Goal: Use online tool/utility: Utilize a website feature to perform a specific function

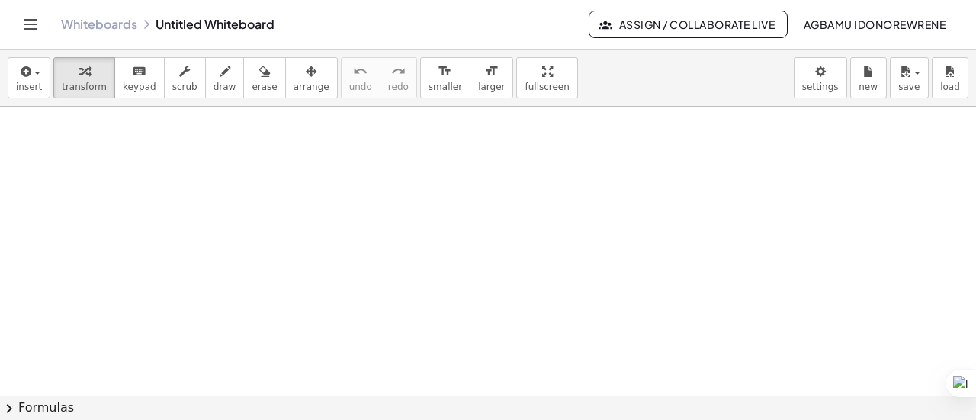
scroll to position [5, 0]
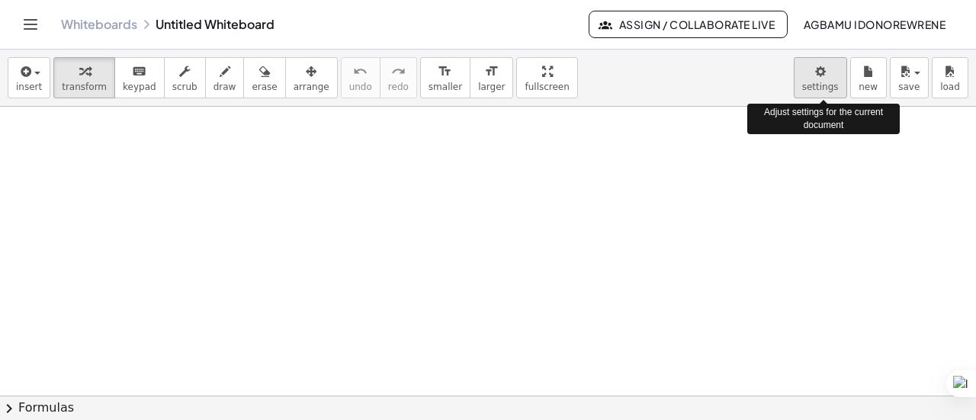
click at [808, 82] on body "Graspable Math Activities Get Started Activity Bank Assigned Work Classes White…" at bounding box center [488, 210] width 976 height 420
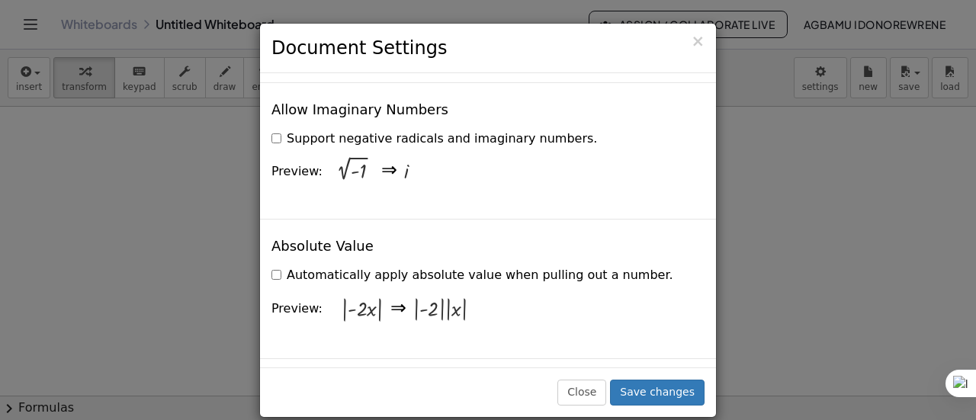
scroll to position [2854, 0]
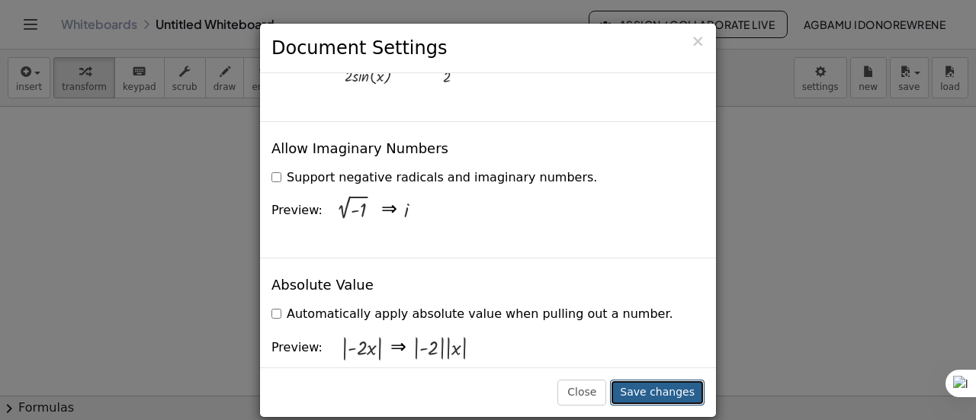
click at [672, 392] on button "Save changes" at bounding box center [657, 393] width 95 height 26
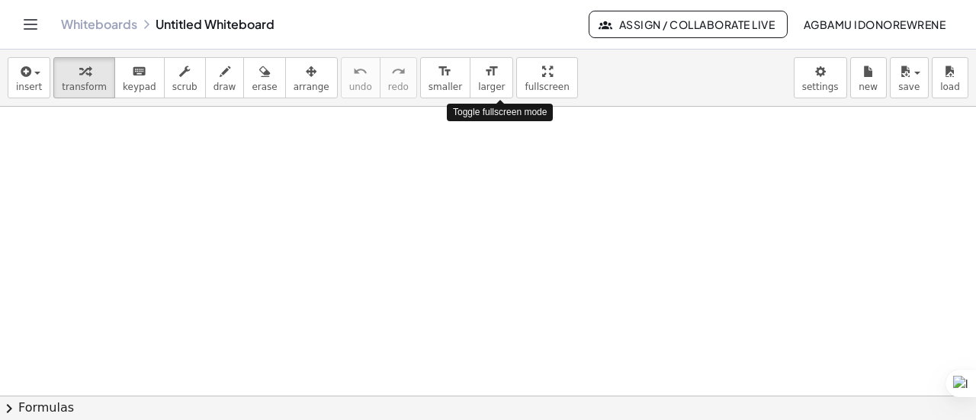
drag, startPoint x: 505, startPoint y: 74, endPoint x: 505, endPoint y: 166, distance: 92.3
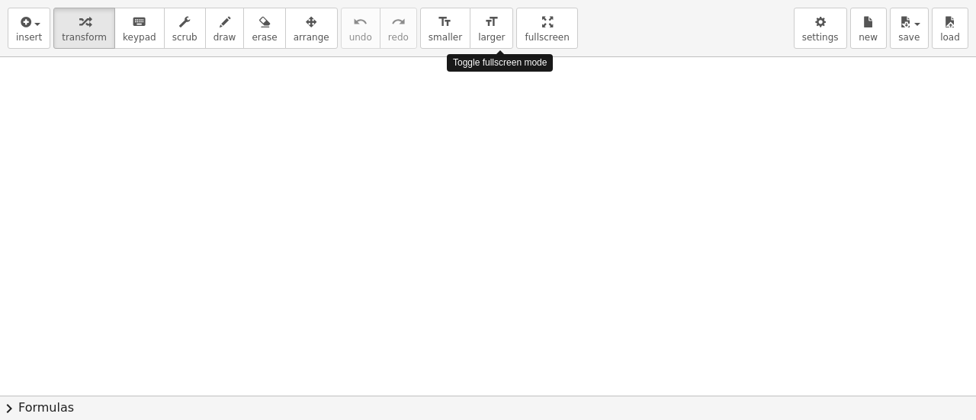
click at [505, 166] on div "insert select one: Math Expression Function Text Youtube Video Graphing Geometr…" at bounding box center [488, 210] width 976 height 420
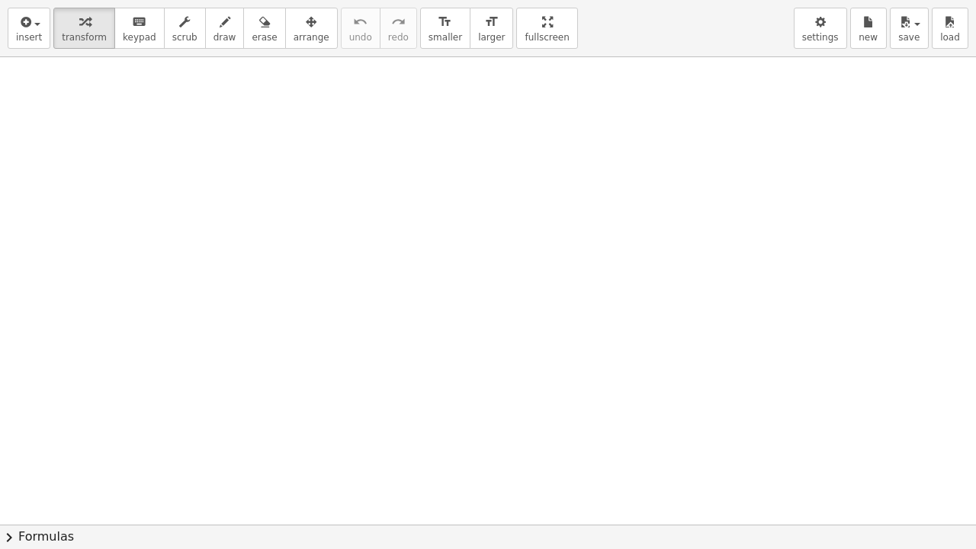
drag, startPoint x: 496, startPoint y: 20, endPoint x: 496, endPoint y: -72, distance: 92.3
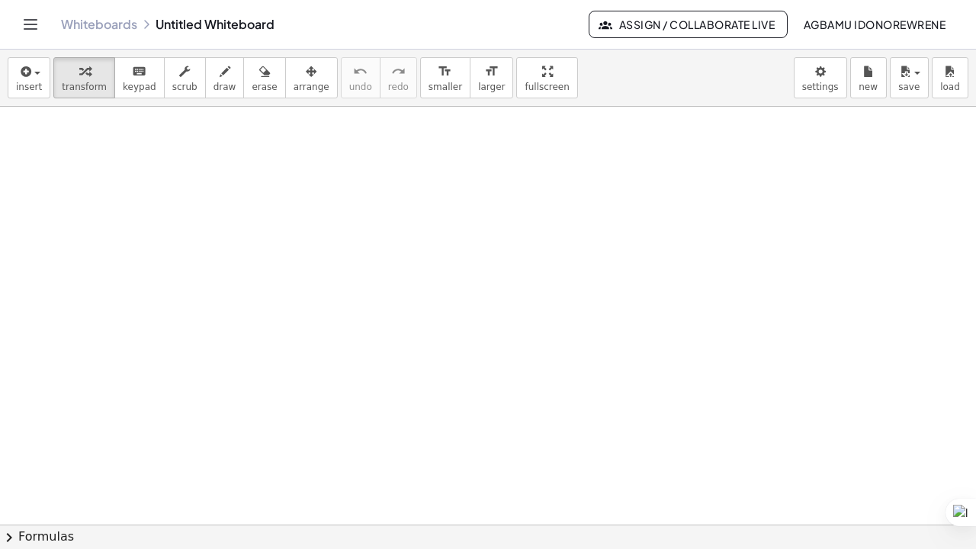
click at [496, 0] on html "Graspable Math Activities Get Started Activity Bank Assigned Work Classes White…" at bounding box center [488, 274] width 976 height 549
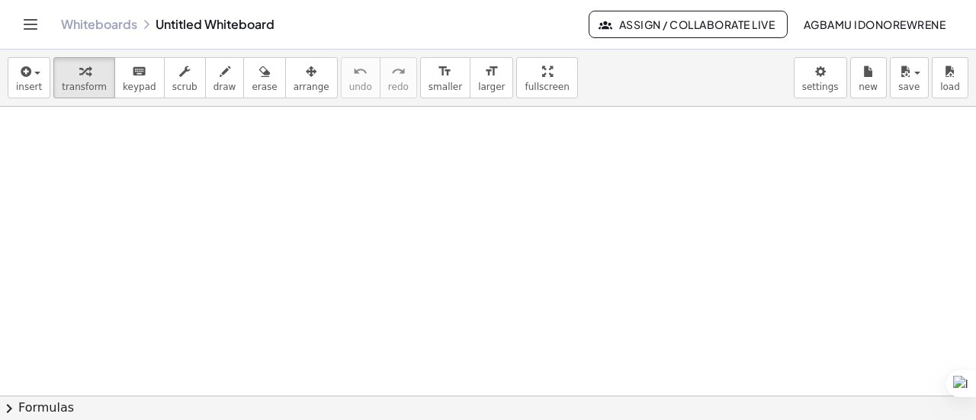
click at [16, 406] on span "chevron_right" at bounding box center [9, 409] width 18 height 18
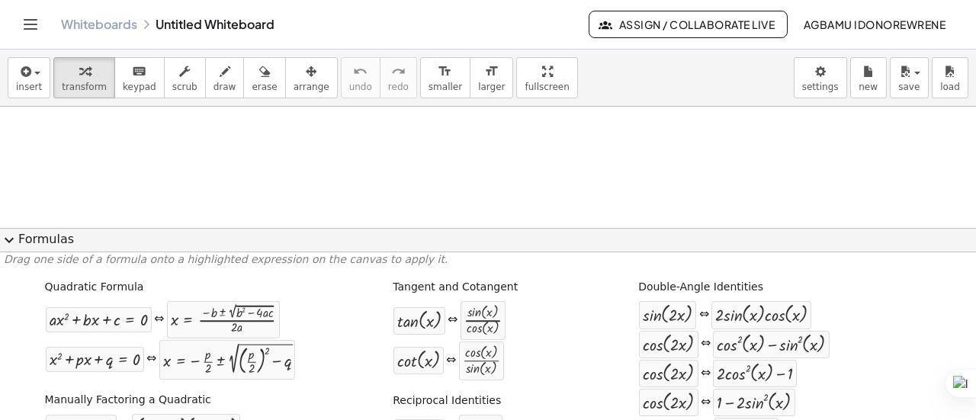
scroll to position [0, 0]
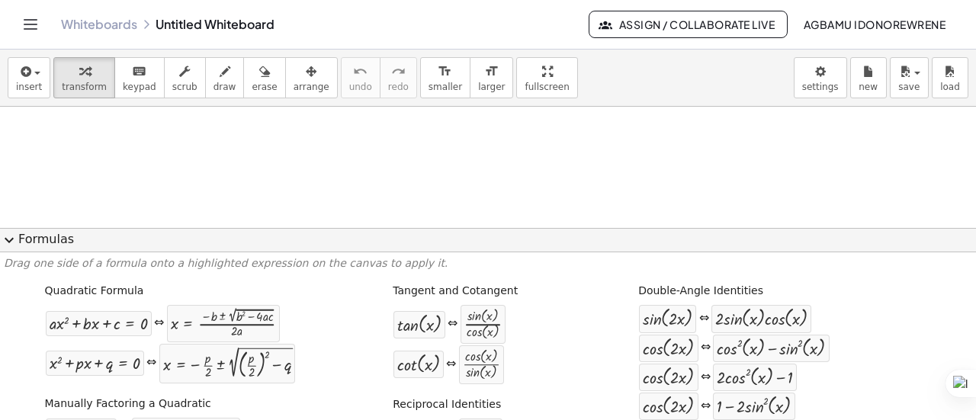
click at [433, 169] on div at bounding box center [488, 392] width 976 height 581
click at [404, 165] on div at bounding box center [488, 392] width 976 height 581
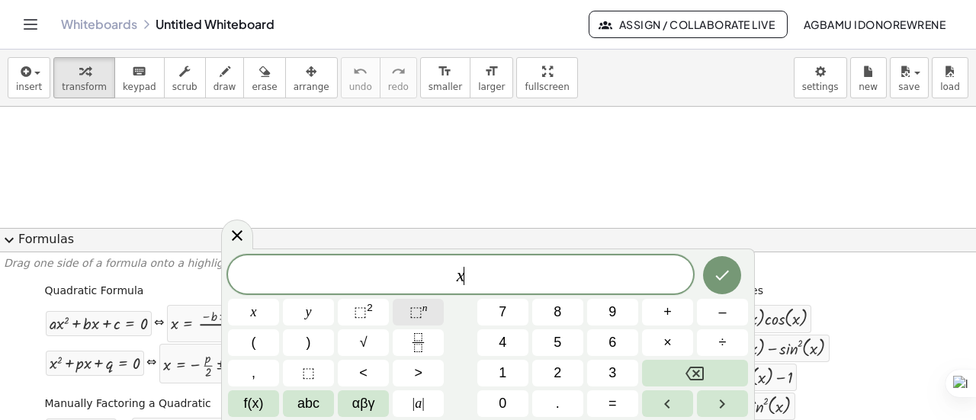
click at [426, 315] on span "⬚ n" at bounding box center [419, 312] width 18 height 21
click at [409, 317] on button "⬚ n" at bounding box center [418, 312] width 51 height 27
click at [717, 275] on icon "Done" at bounding box center [722, 272] width 18 height 18
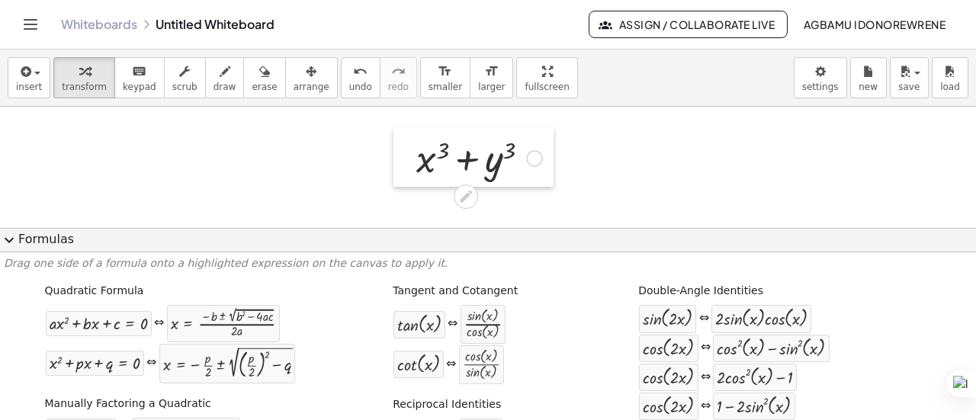
drag, startPoint x: 420, startPoint y: 175, endPoint x: 410, endPoint y: 137, distance: 40.2
click at [410, 137] on div at bounding box center [405, 157] width 23 height 60
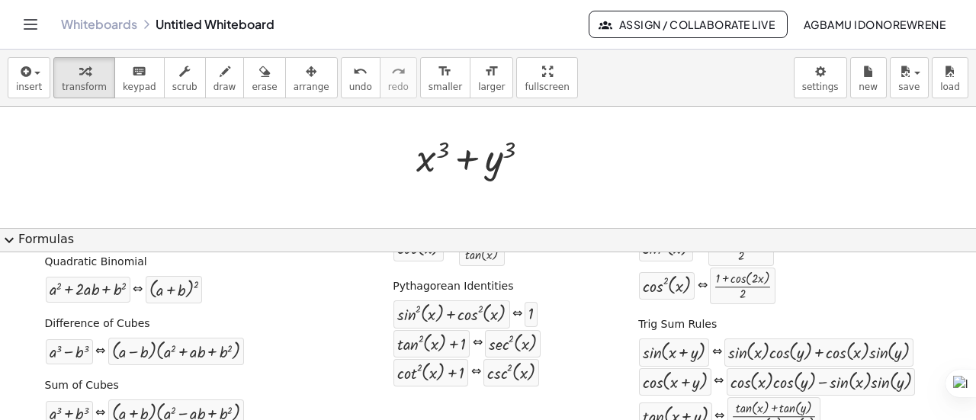
scroll to position [283, 0]
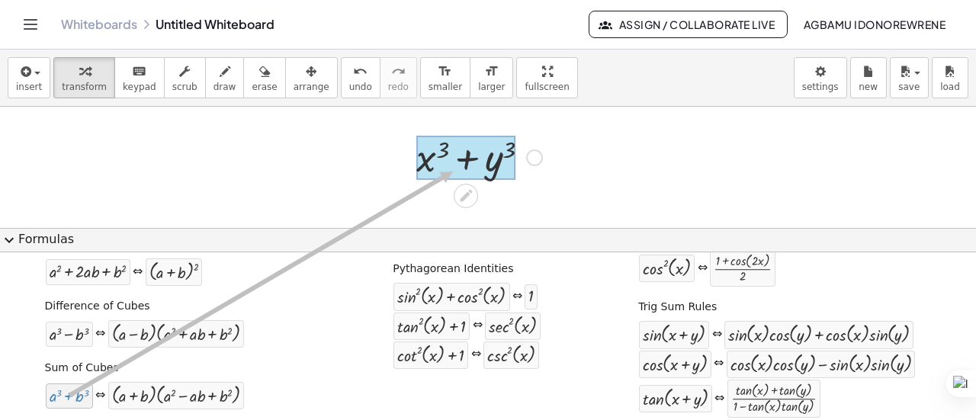
drag, startPoint x: 69, startPoint y: 394, endPoint x: 450, endPoint y: 169, distance: 442.6
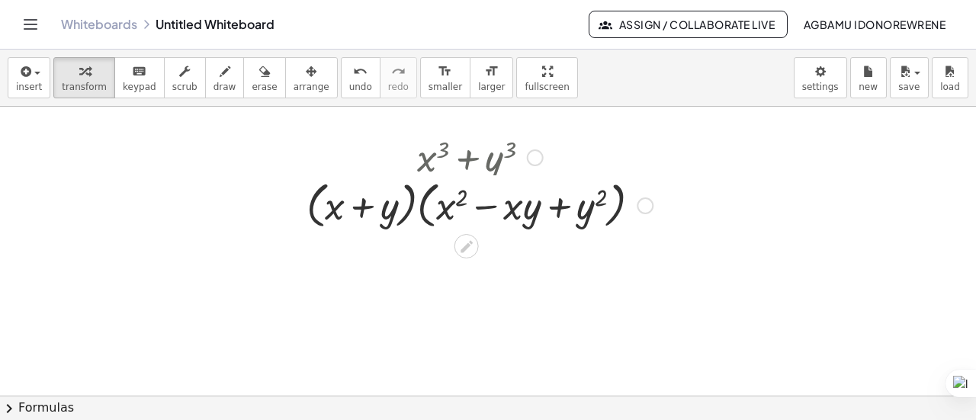
drag, startPoint x: 644, startPoint y: 158, endPoint x: 644, endPoint y: 212, distance: 54.2
click at [467, 206] on div "× ( + x + y ) × ( + x 2 − × x × y + y 2 )" at bounding box center [467, 206] width 0 height 0
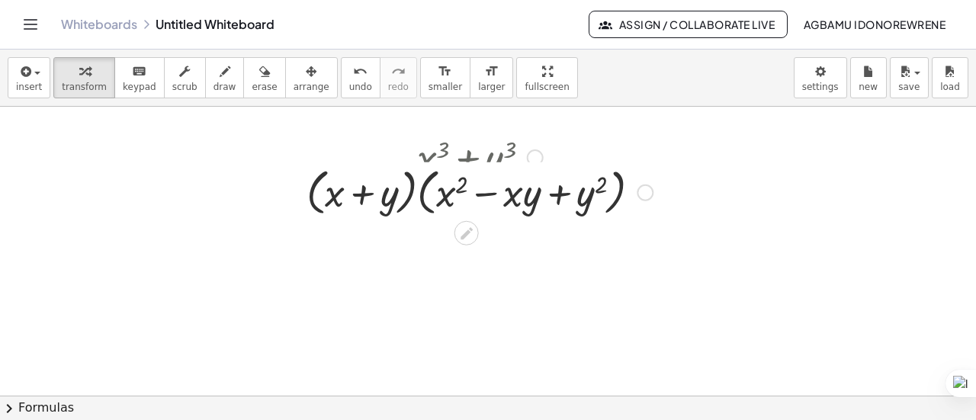
drag, startPoint x: 643, startPoint y: 218, endPoint x: 636, endPoint y: 181, distance: 38.0
click at [467, 192] on div "× ( + x + y ) × ( + x 2 − × x × y + y 2 )" at bounding box center [467, 192] width 0 height 0
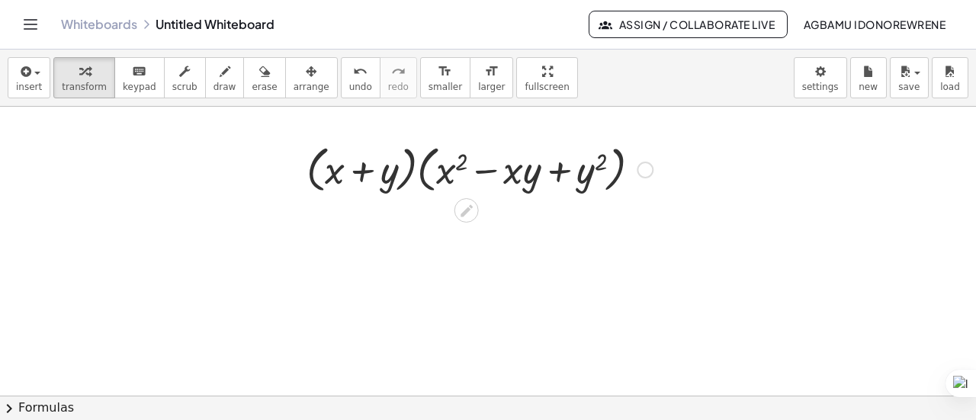
drag, startPoint x: 636, startPoint y: 163, endPoint x: 635, endPoint y: 213, distance: 49.6
click at [467, 170] on div "× ( + x + y ) × ( + x 2 − × x × y + y 2 )" at bounding box center [467, 170] width 0 height 0
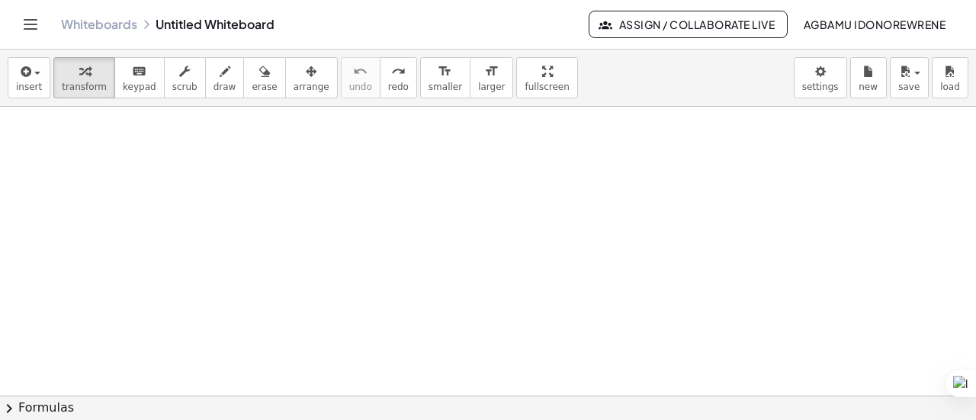
click at [375, 225] on div at bounding box center [488, 392] width 976 height 581
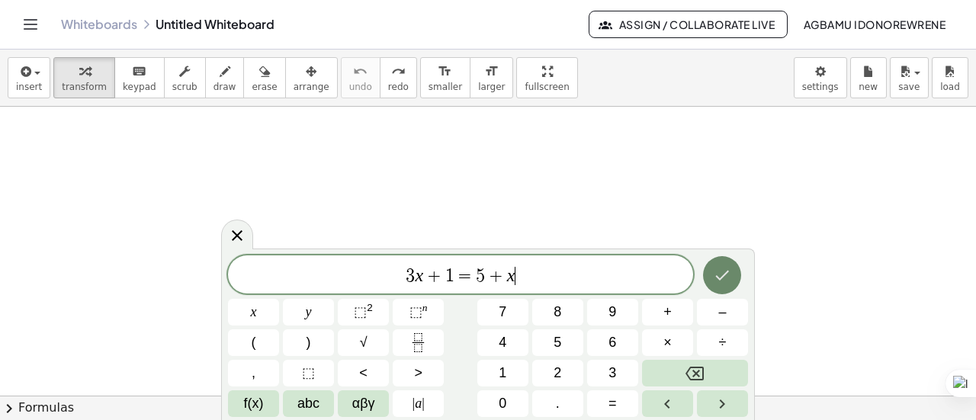
click at [720, 275] on icon "Done" at bounding box center [722, 275] width 18 height 18
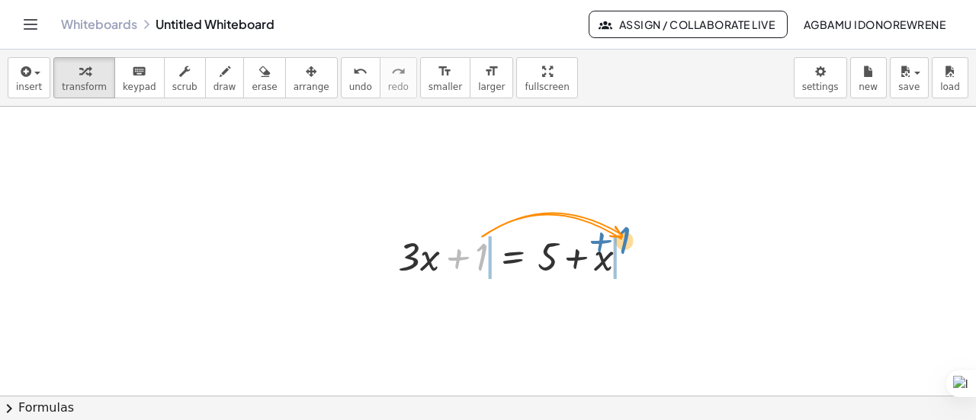
drag, startPoint x: 483, startPoint y: 256, endPoint x: 626, endPoint y: 239, distance: 144.4
click at [626, 239] on div at bounding box center [519, 256] width 257 height 52
click at [513, 297] on icon at bounding box center [514, 295] width 14 height 13
click at [571, 298] on icon at bounding box center [575, 295] width 14 height 14
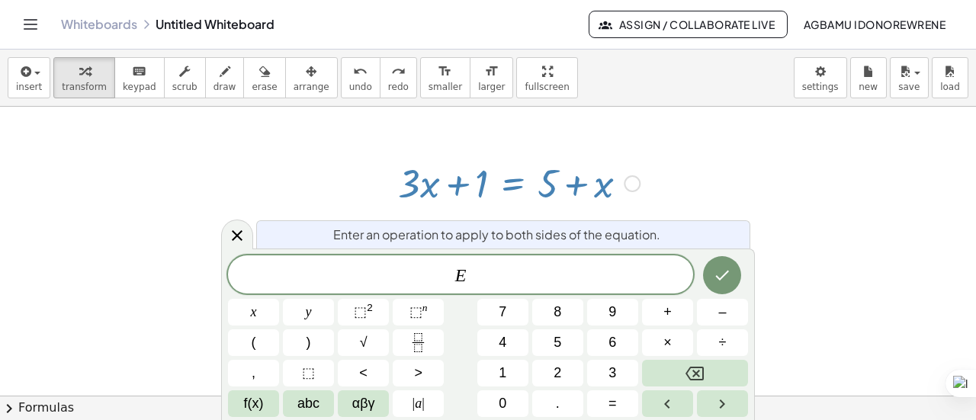
scroll to position [78, 0]
click at [719, 287] on button "Done" at bounding box center [722, 275] width 38 height 38
click at [964, 113] on div at bounding box center [488, 319] width 976 height 581
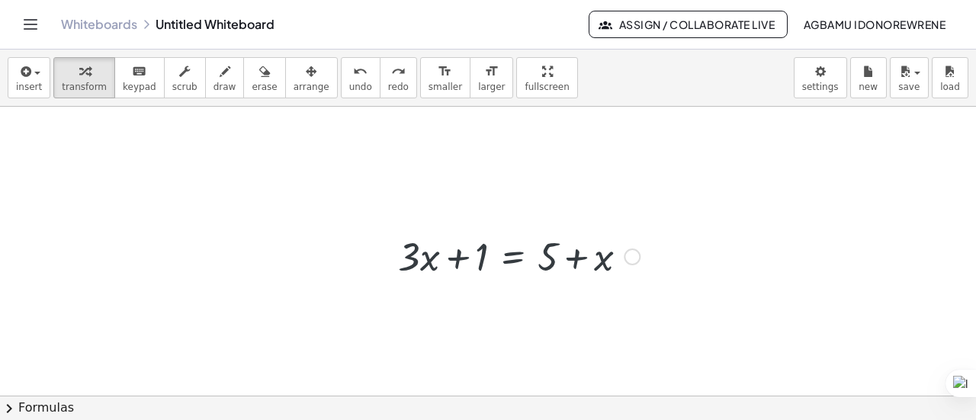
scroll to position [5, 0]
click at [509, 296] on div at bounding box center [488, 392] width 976 height 581
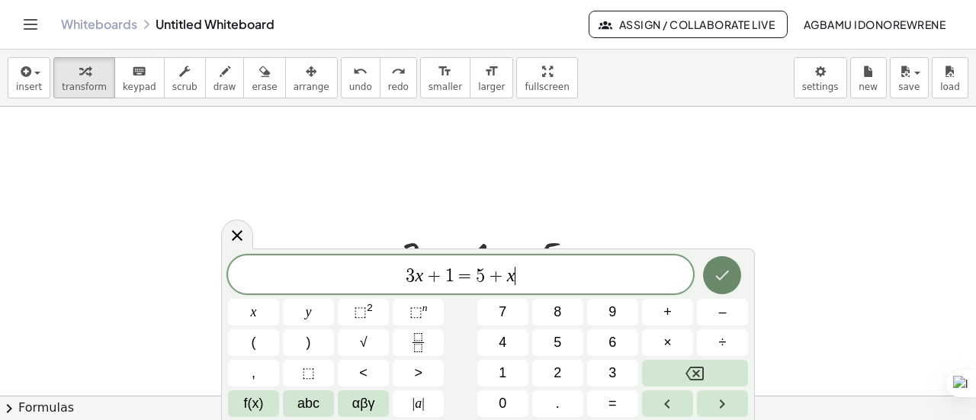
click at [716, 282] on icon "Done" at bounding box center [722, 275] width 18 height 18
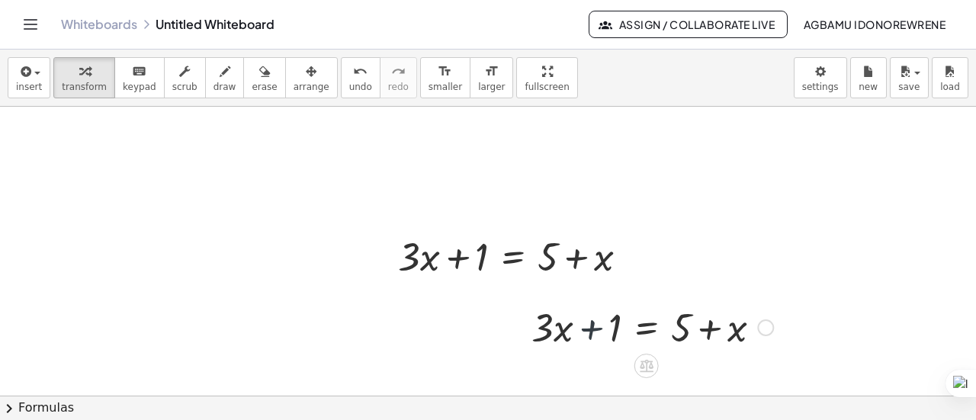
click at [596, 324] on div at bounding box center [652, 327] width 257 height 52
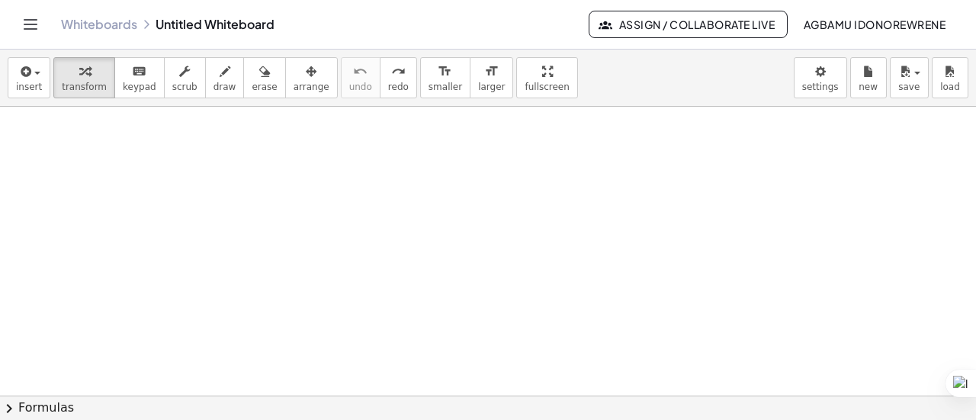
click at [461, 213] on div at bounding box center [488, 392] width 976 height 581
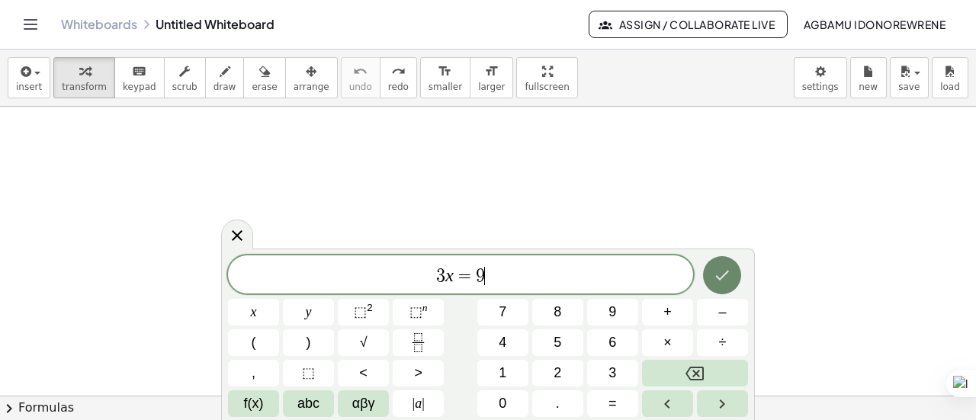
click at [713, 271] on button "Done" at bounding box center [722, 275] width 38 height 38
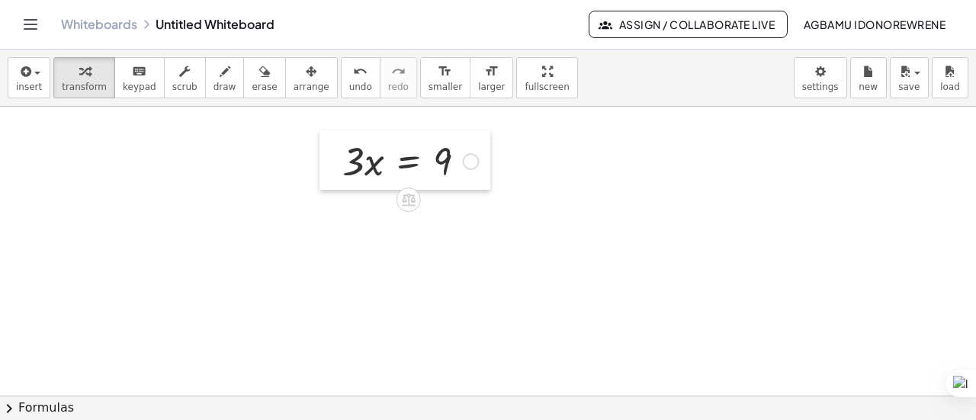
drag, startPoint x: 476, startPoint y: 244, endPoint x: 335, endPoint y: 161, distance: 163.8
click at [335, 161] on div at bounding box center [331, 160] width 23 height 60
click at [404, 159] on div at bounding box center [411, 160] width 152 height 52
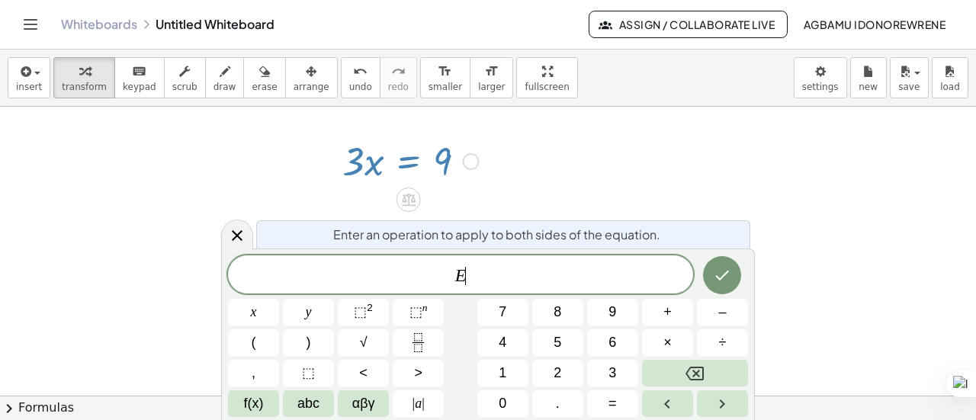
click at [404, 159] on div at bounding box center [411, 160] width 152 height 52
click at [717, 268] on icon "Done" at bounding box center [722, 275] width 18 height 18
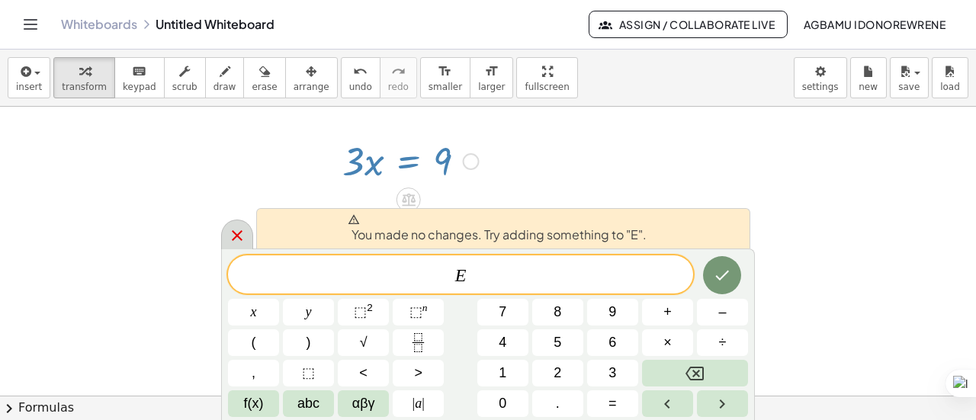
click at [238, 239] on icon at bounding box center [237, 236] width 18 height 18
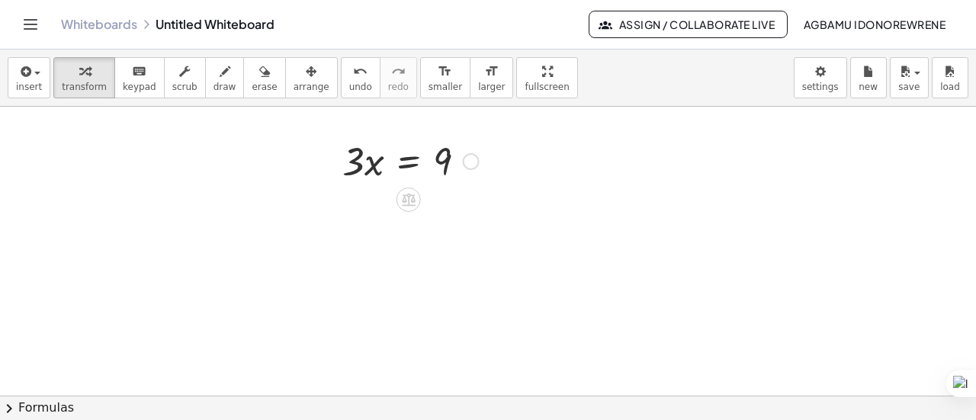
click at [409, 161] on div at bounding box center [411, 160] width 152 height 52
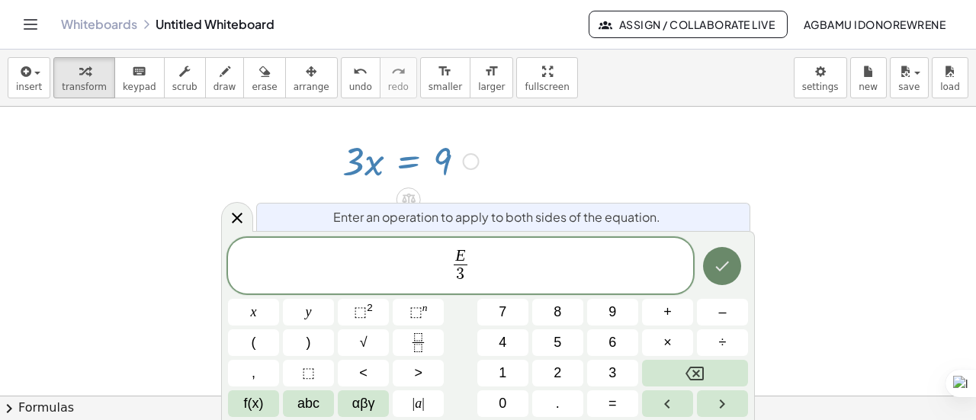
click at [721, 269] on icon "Done" at bounding box center [723, 267] width 14 height 10
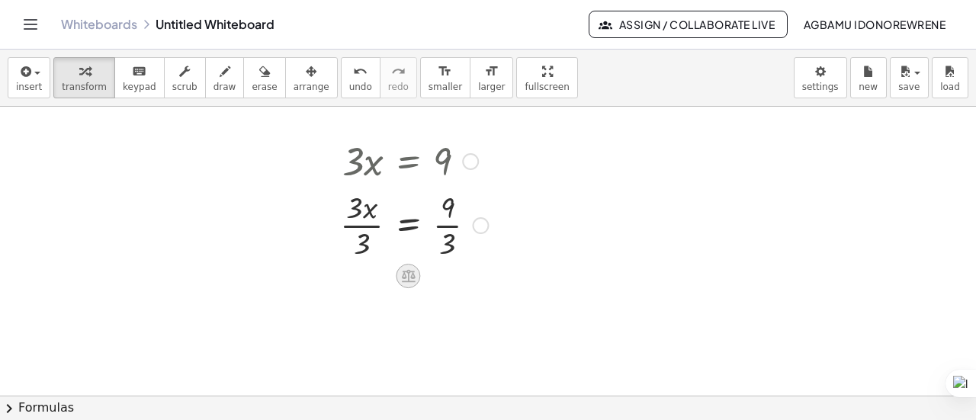
click at [412, 274] on icon at bounding box center [409, 276] width 14 height 13
click at [400, 272] on div "×" at bounding box center [408, 276] width 24 height 24
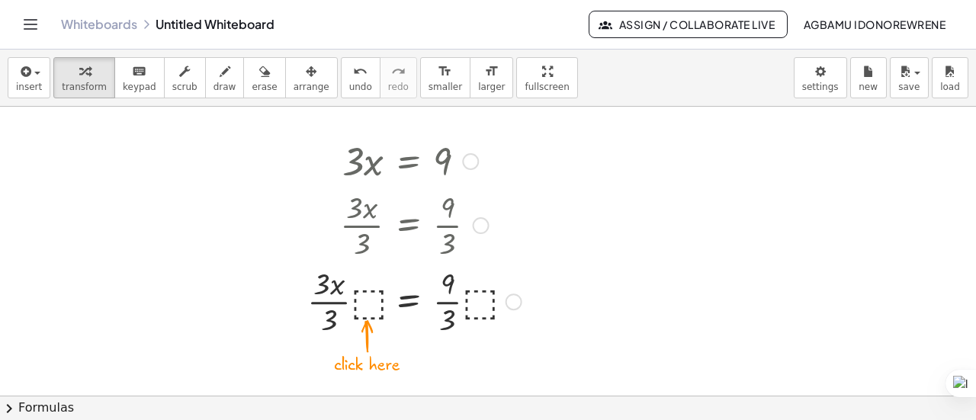
click at [368, 297] on div at bounding box center [415, 300] width 230 height 76
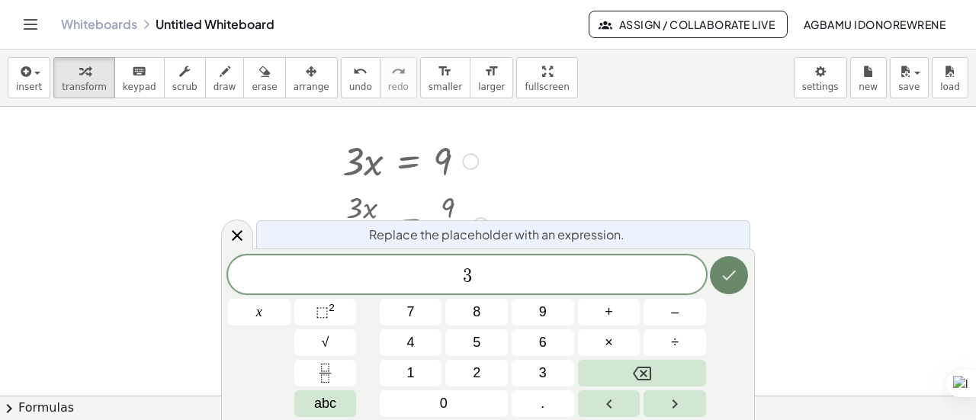
click at [726, 272] on icon "Done" at bounding box center [729, 275] width 18 height 18
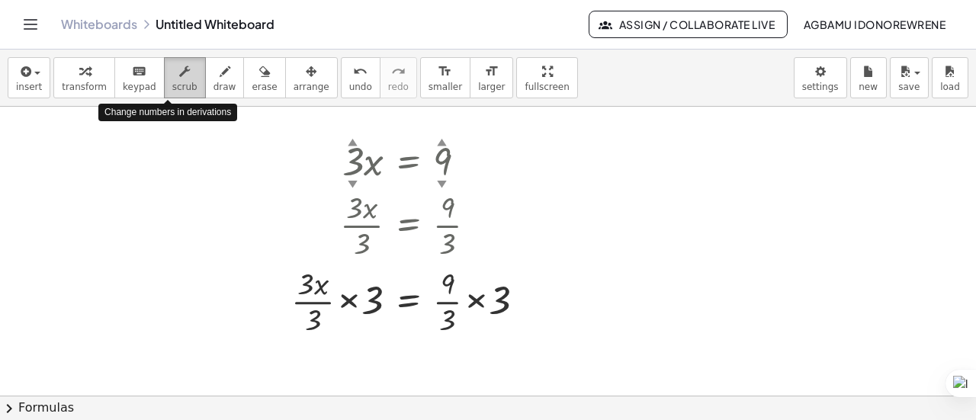
click at [179, 78] on icon "button" at bounding box center [184, 72] width 11 height 18
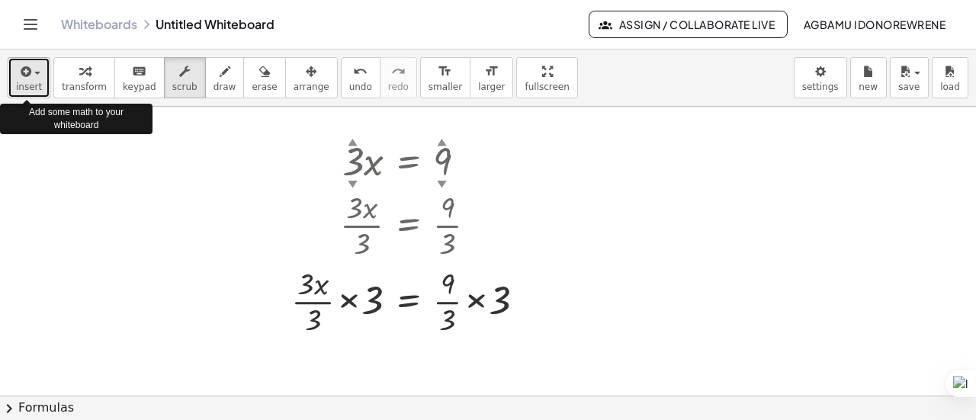
click at [34, 76] on div "button" at bounding box center [29, 71] width 26 height 18
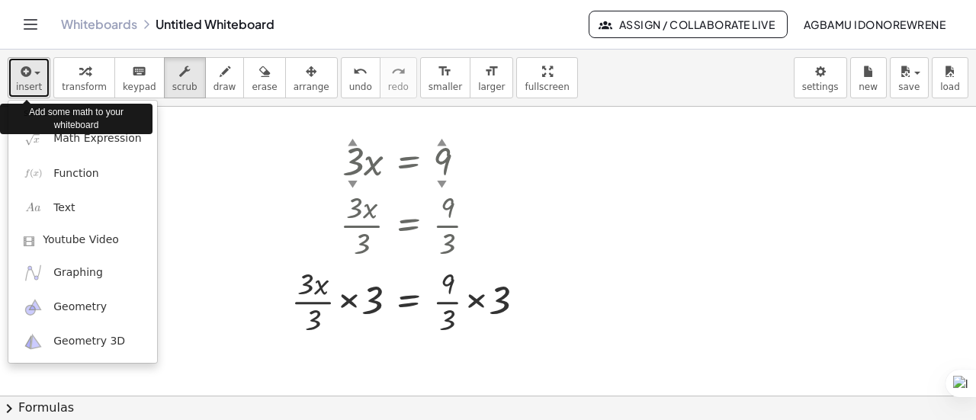
click at [34, 73] on span "button" at bounding box center [37, 73] width 6 height 3
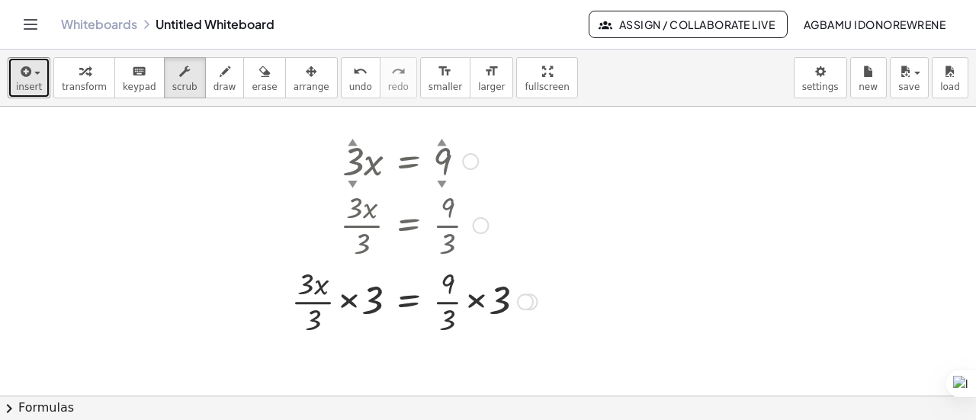
click at [441, 142] on div "▲" at bounding box center [442, 141] width 10 height 14
click at [441, 141] on div "▲" at bounding box center [442, 141] width 10 height 14
click at [440, 178] on div "▼" at bounding box center [442, 184] width 10 height 14
drag, startPoint x: 441, startPoint y: 143, endPoint x: 450, endPoint y: 115, distance: 29.7
click at [450, 115] on div "× 3 ▲ ▼ × x = 12 ▲ ▼ × 3 × x × 3 = × 12 × 3 × × 3 × x × 3 × ⬚ = × × 9 × 3 × ⬚ ×…" at bounding box center [488, 392] width 976 height 581
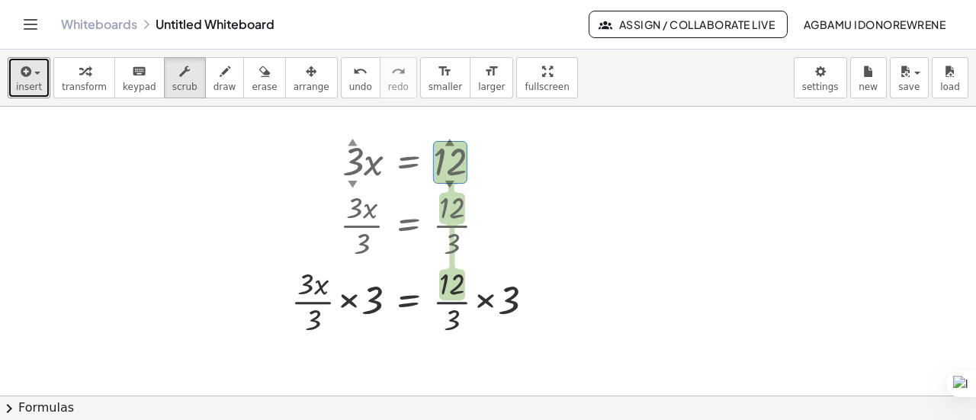
click at [575, 249] on div at bounding box center [488, 392] width 976 height 581
click at [349, 301] on div at bounding box center [419, 300] width 271 height 76
drag, startPoint x: 374, startPoint y: 296, endPoint x: 299, endPoint y: 323, distance: 79.4
click at [299, 323] on div at bounding box center [419, 300] width 271 height 76
drag, startPoint x: 373, startPoint y: 304, endPoint x: 329, endPoint y: 317, distance: 45.9
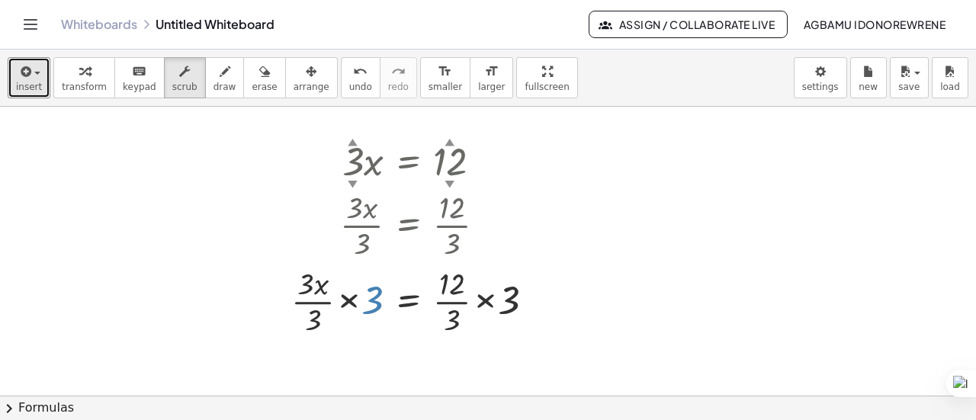
click at [329, 317] on div at bounding box center [419, 300] width 271 height 76
drag, startPoint x: 316, startPoint y: 322, endPoint x: 378, endPoint y: 301, distance: 66.1
click at [378, 301] on div at bounding box center [419, 300] width 271 height 76
click at [308, 301] on div at bounding box center [419, 300] width 271 height 76
click at [308, 302] on div at bounding box center [419, 300] width 271 height 76
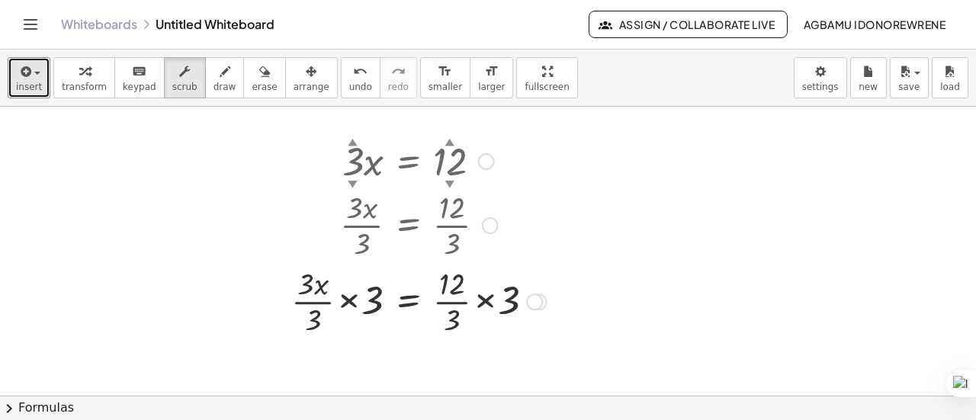
click at [313, 303] on div at bounding box center [419, 300] width 271 height 76
drag, startPoint x: 538, startPoint y: 300, endPoint x: 540, endPoint y: 309, distance: 9.4
click at [408, 307] on div "× × 3 × x × 3 × 3 = × × 12 × 3 × 3" at bounding box center [408, 307] width 0 height 0
click at [488, 296] on div at bounding box center [419, 300] width 271 height 76
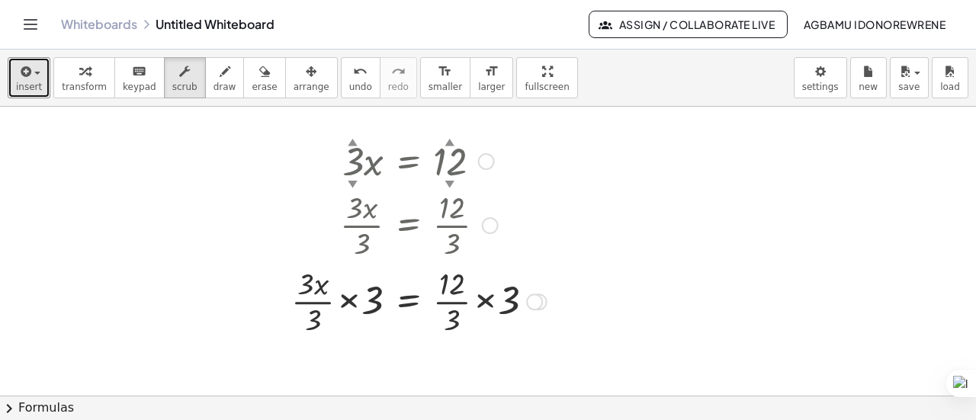
click at [485, 298] on div at bounding box center [419, 300] width 271 height 76
click at [348, 299] on div at bounding box center [419, 300] width 271 height 76
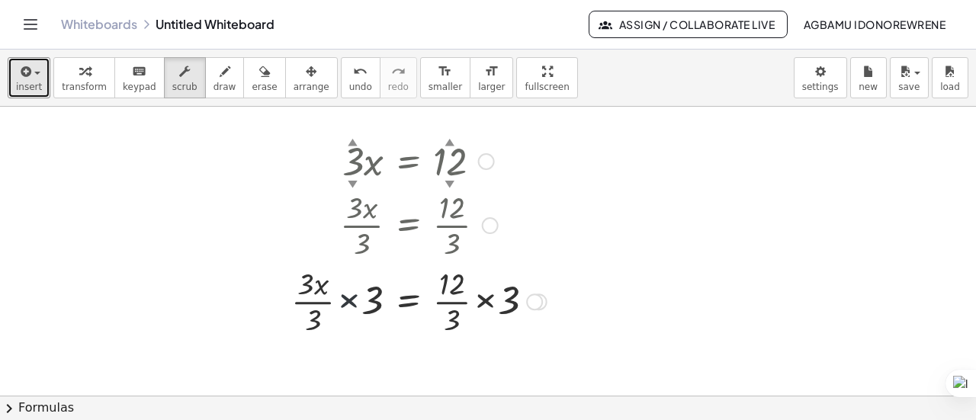
click at [348, 299] on div at bounding box center [419, 300] width 271 height 76
click at [367, 227] on div at bounding box center [419, 224] width 271 height 76
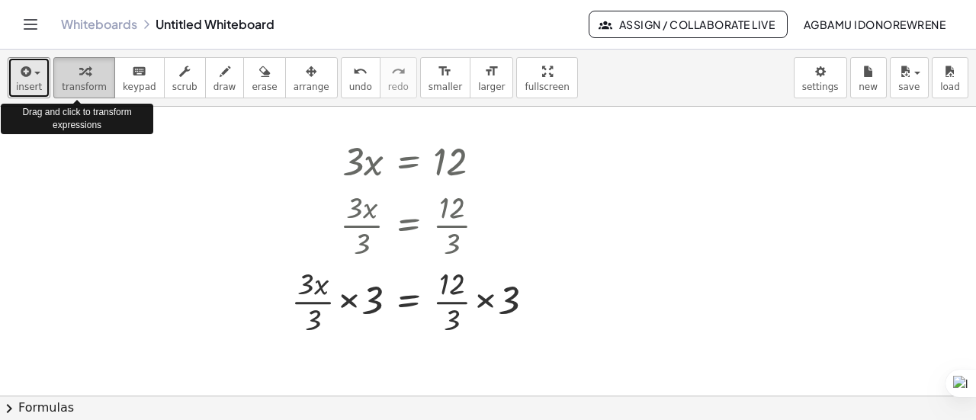
click at [87, 83] on span "transform" at bounding box center [84, 87] width 45 height 11
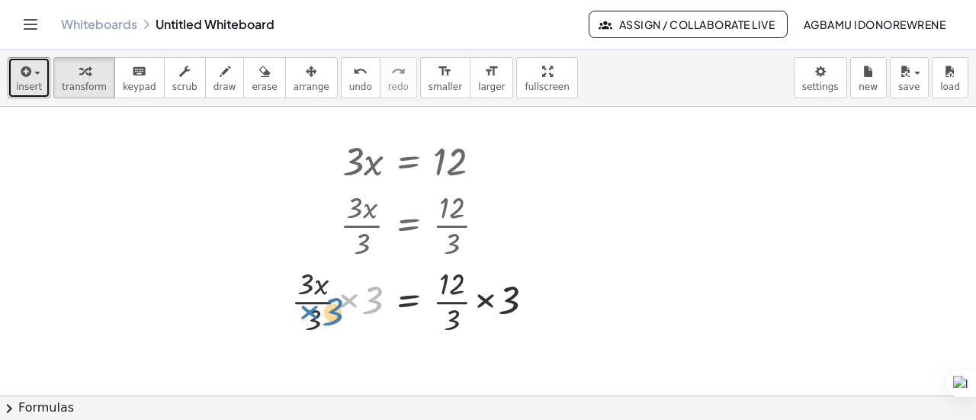
drag, startPoint x: 372, startPoint y: 304, endPoint x: 332, endPoint y: 316, distance: 42.0
click at [332, 316] on div at bounding box center [419, 300] width 271 height 76
drag, startPoint x: 375, startPoint y: 299, endPoint x: 327, endPoint y: 317, distance: 51.4
click at [327, 317] on div at bounding box center [419, 300] width 271 height 76
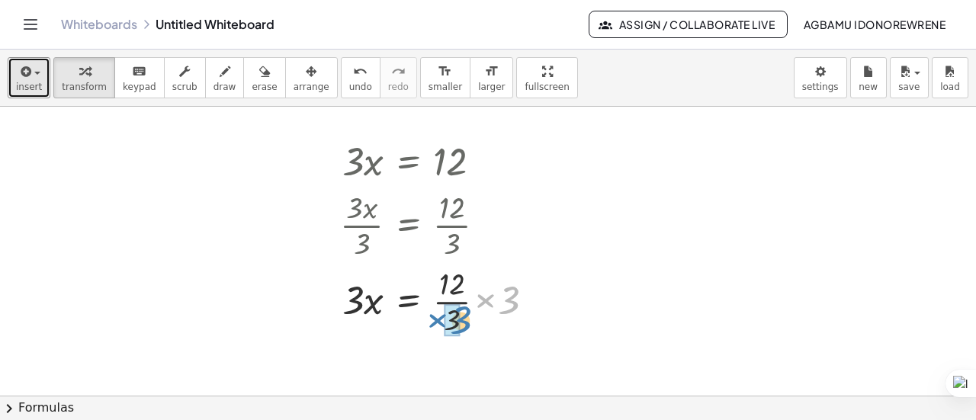
drag, startPoint x: 510, startPoint y: 300, endPoint x: 462, endPoint y: 320, distance: 52.7
click at [462, 320] on div at bounding box center [444, 300] width 222 height 76
drag, startPoint x: 352, startPoint y: 316, endPoint x: 439, endPoint y: 343, distance: 91.7
click at [439, 343] on div "× 3 × x = 12 × 3 × x × 3 = × 12 × 3 × × 3 × x × 3 × ⬚ = × × 12 × 3 × ⬚ × × 3 × …" at bounding box center [488, 392] width 976 height 581
click at [447, 301] on div at bounding box center [419, 300] width 173 height 76
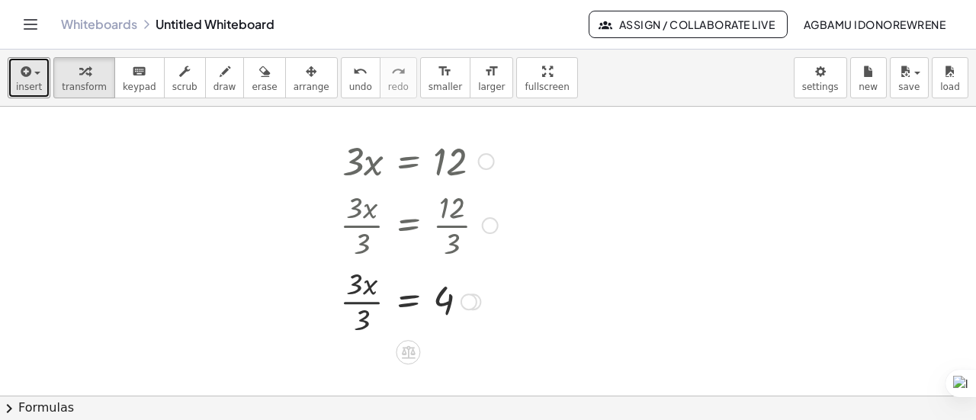
click at [369, 304] on div at bounding box center [419, 300] width 173 height 76
